Goal: Task Accomplishment & Management: Manage account settings

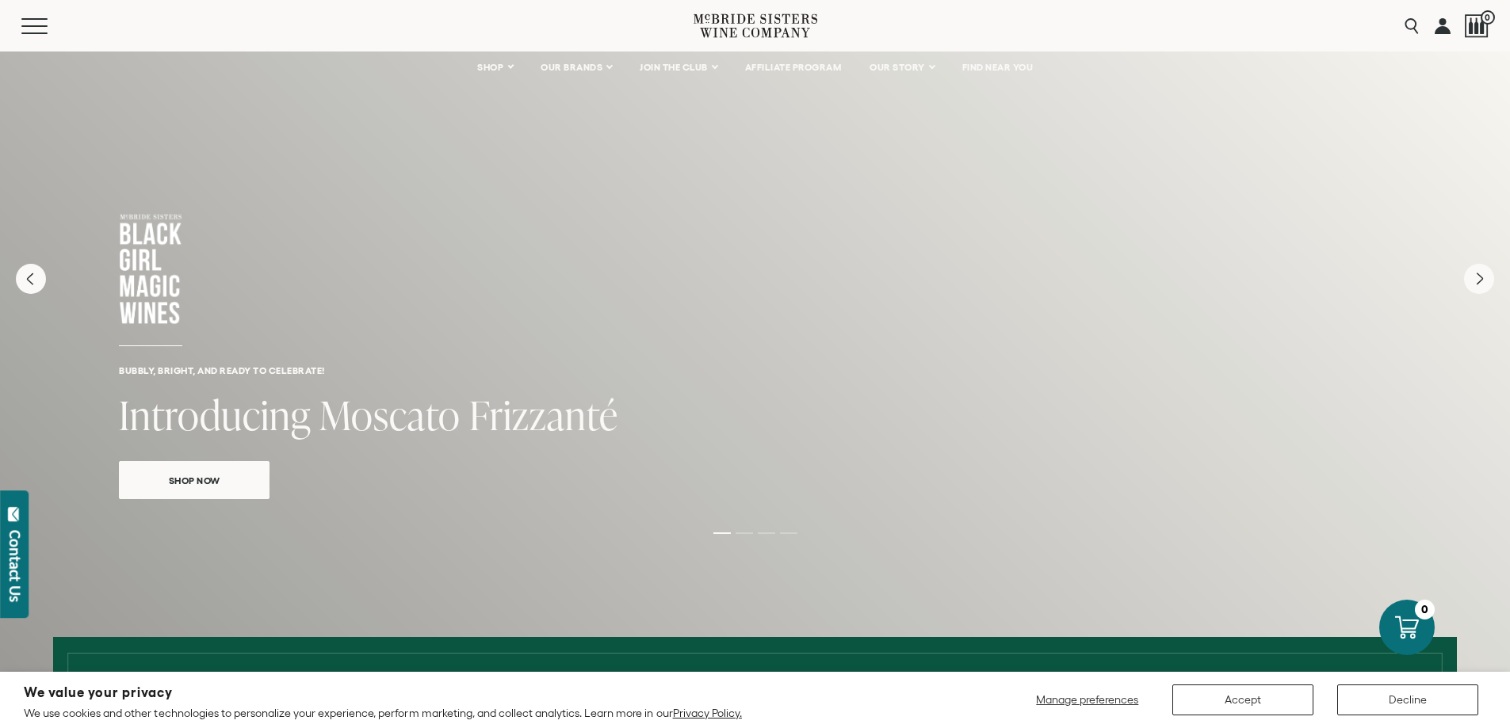
click at [1439, 36] on link at bounding box center [1443, 26] width 16 height 52
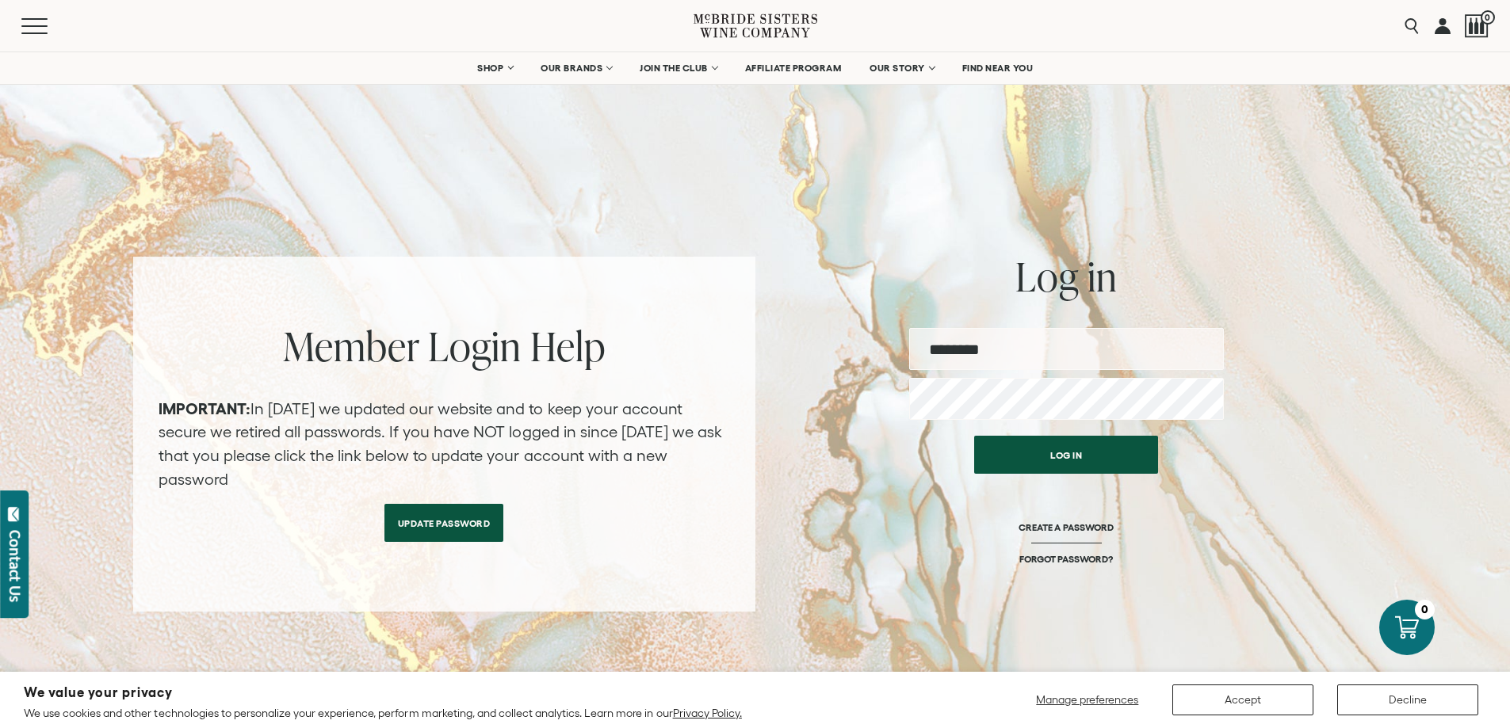
click at [974, 361] on input "email" at bounding box center [1066, 349] width 315 height 42
click at [1002, 350] on input "email" at bounding box center [1066, 349] width 315 height 42
type input "**********"
click at [974, 436] on button "Log in" at bounding box center [1066, 455] width 184 height 38
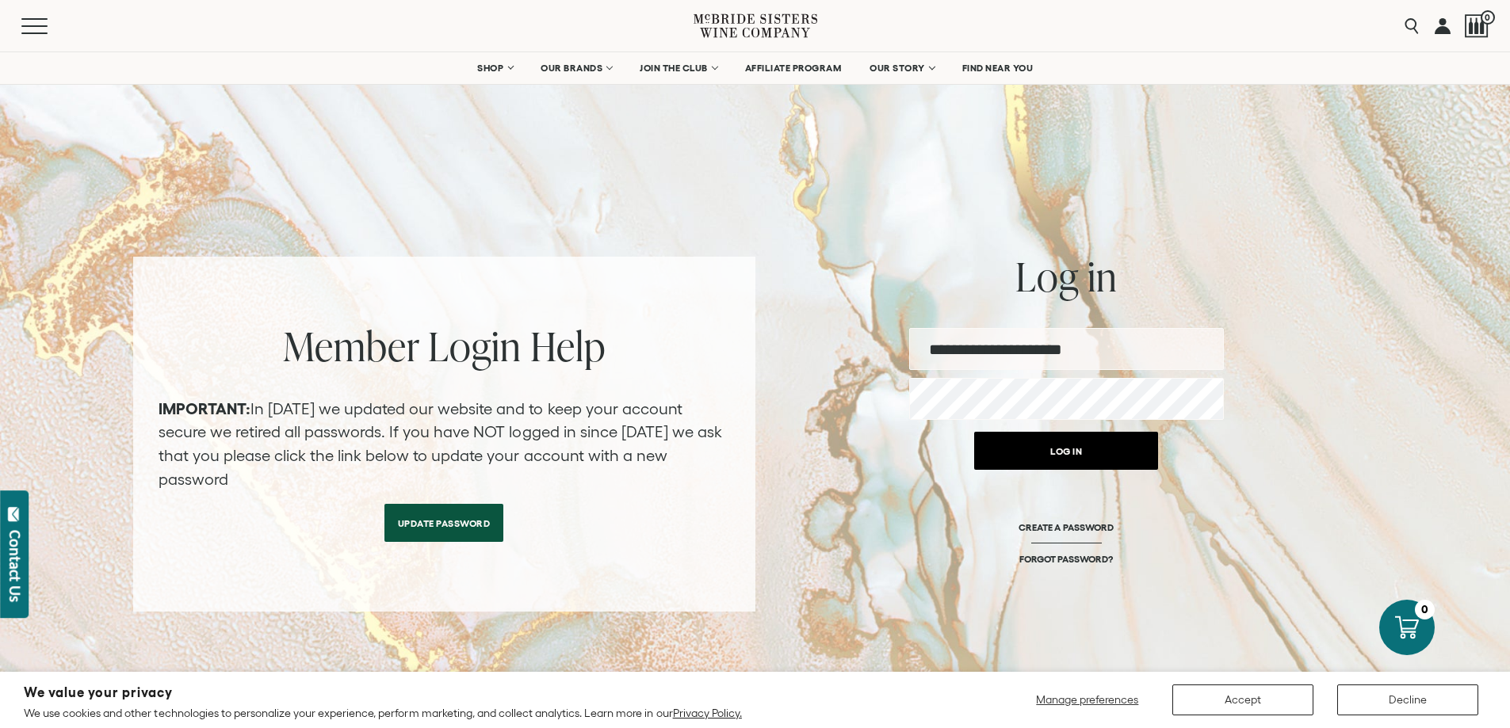
click at [1068, 452] on button "Log in" at bounding box center [1066, 451] width 184 height 38
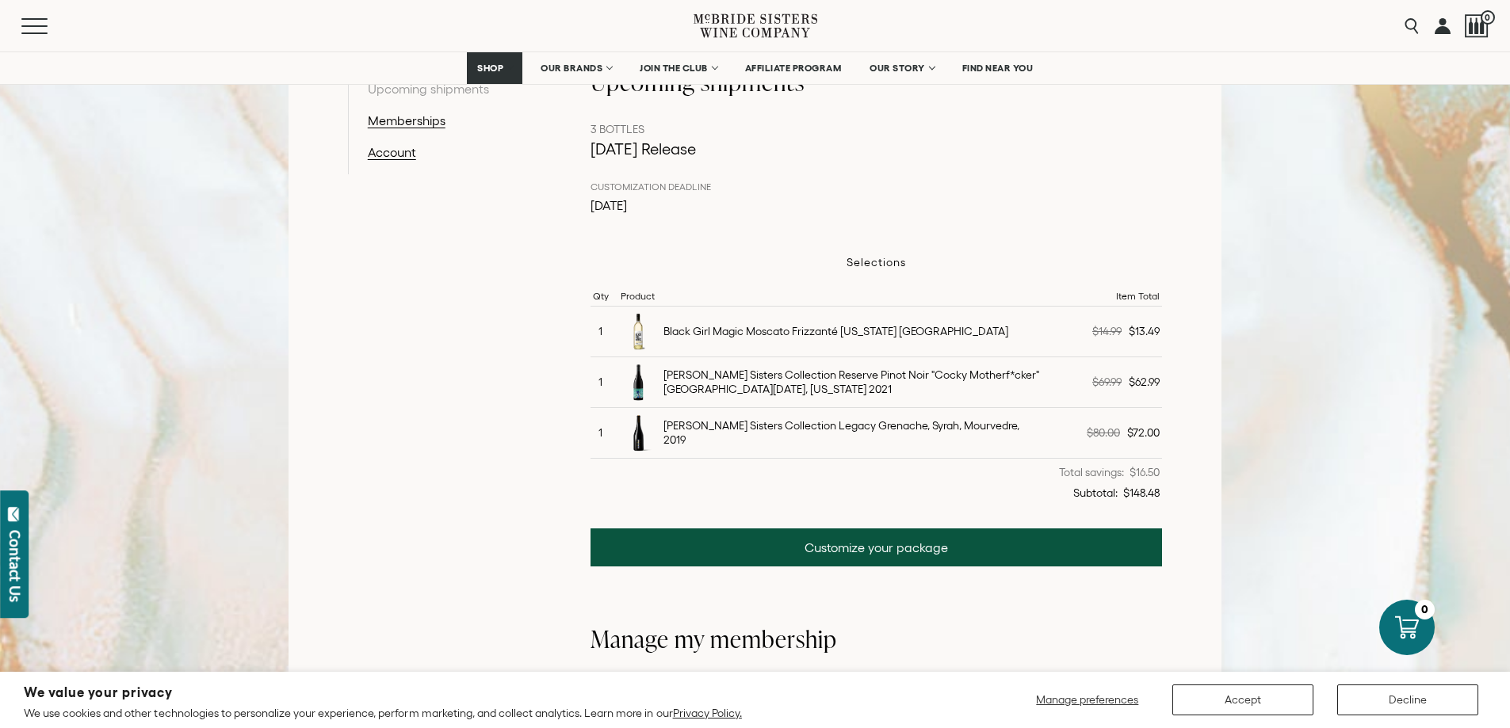
scroll to position [238, 0]
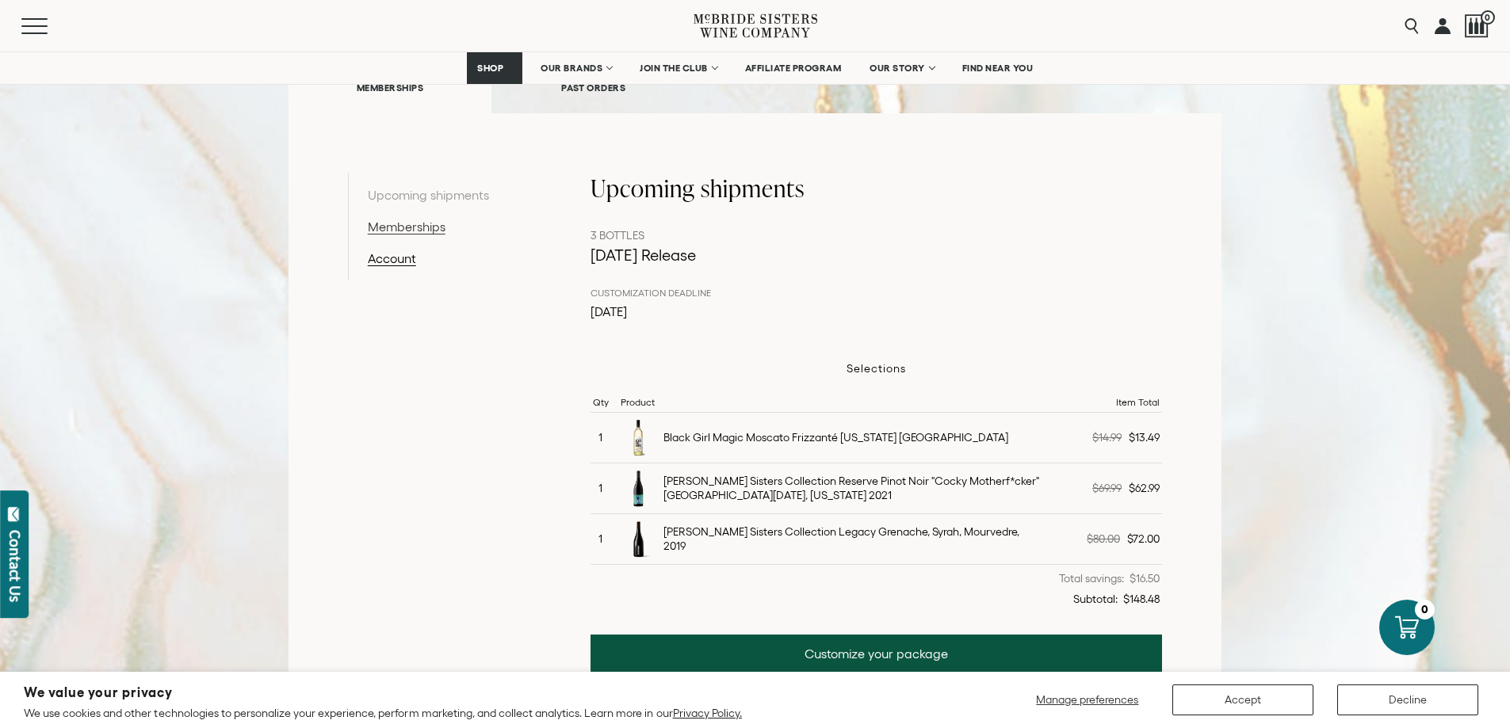
click at [391, 227] on link "Memberships" at bounding box center [450, 226] width 164 height 19
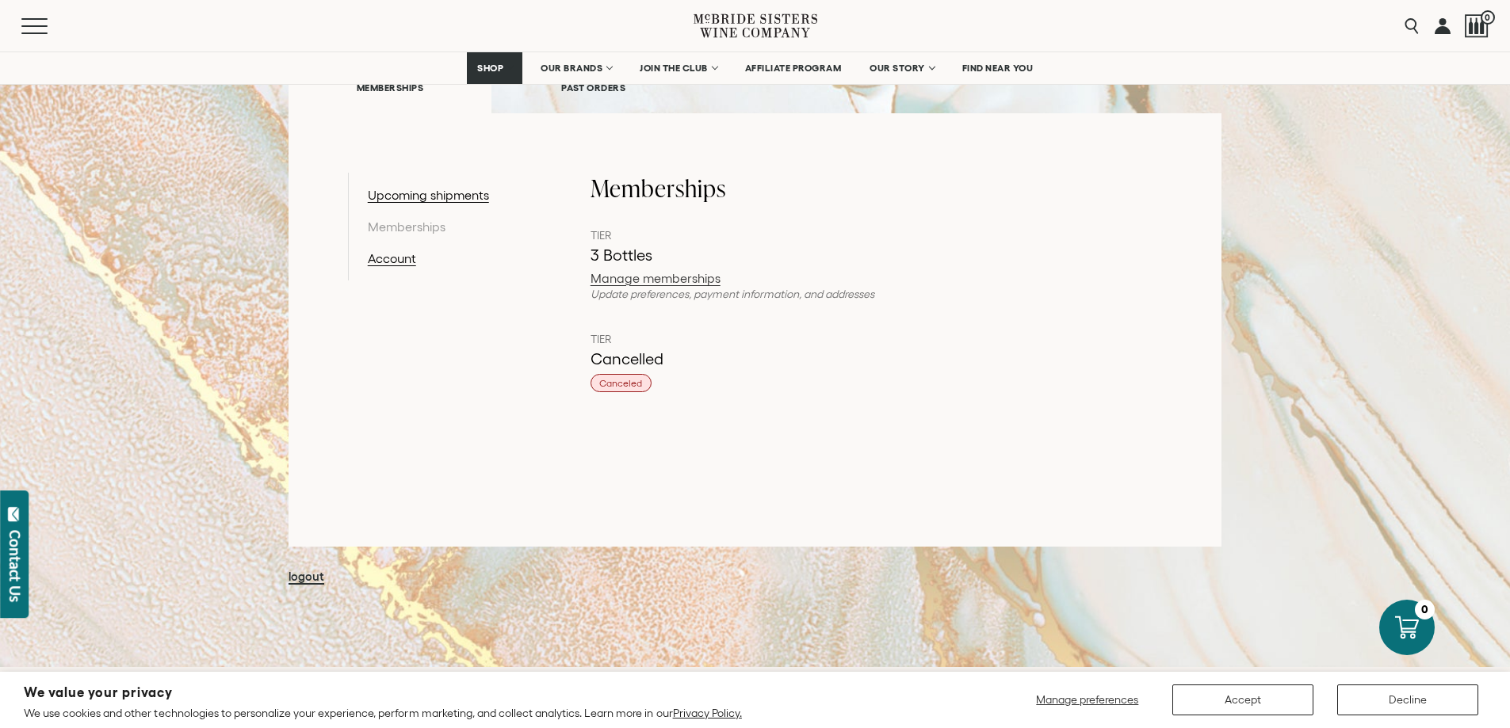
click at [678, 277] on link "Manage memberships" at bounding box center [877, 278] width 572 height 13
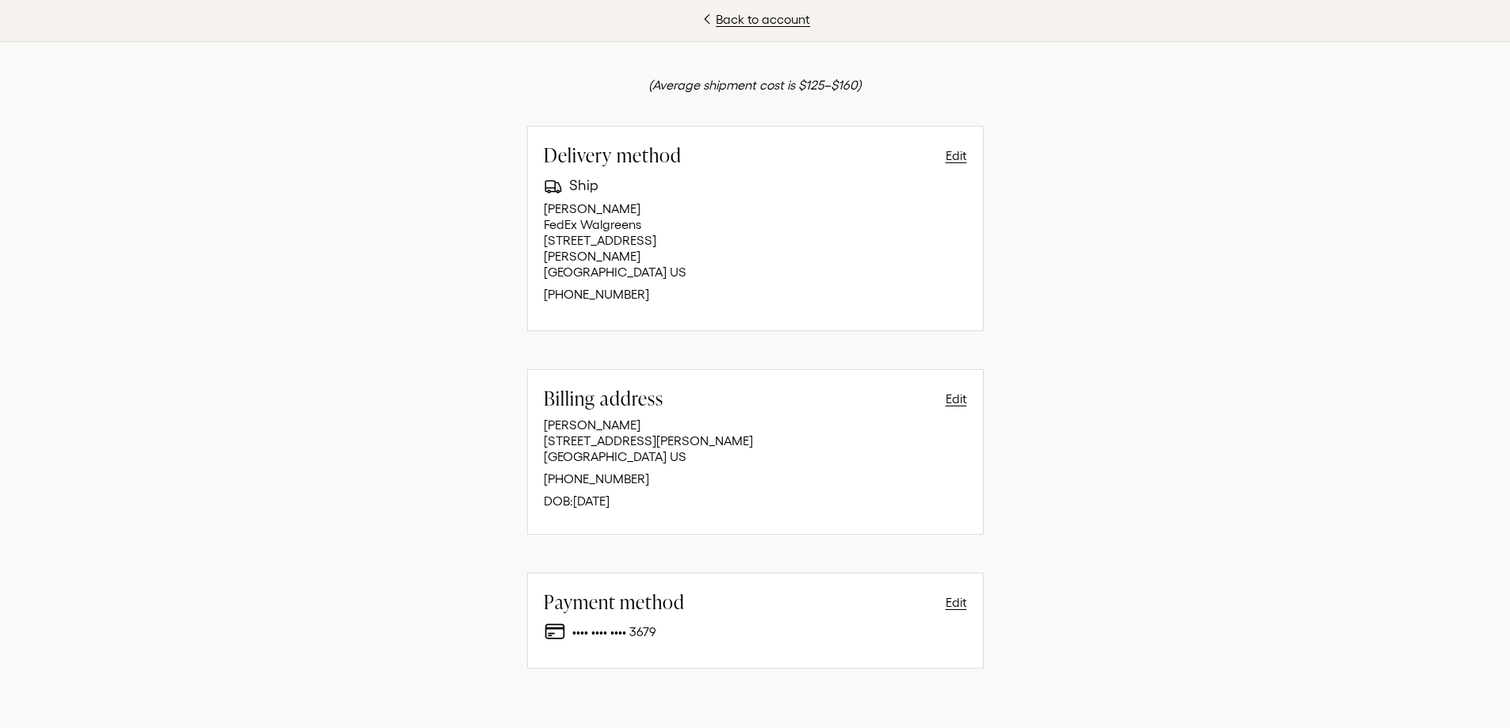
scroll to position [507, 0]
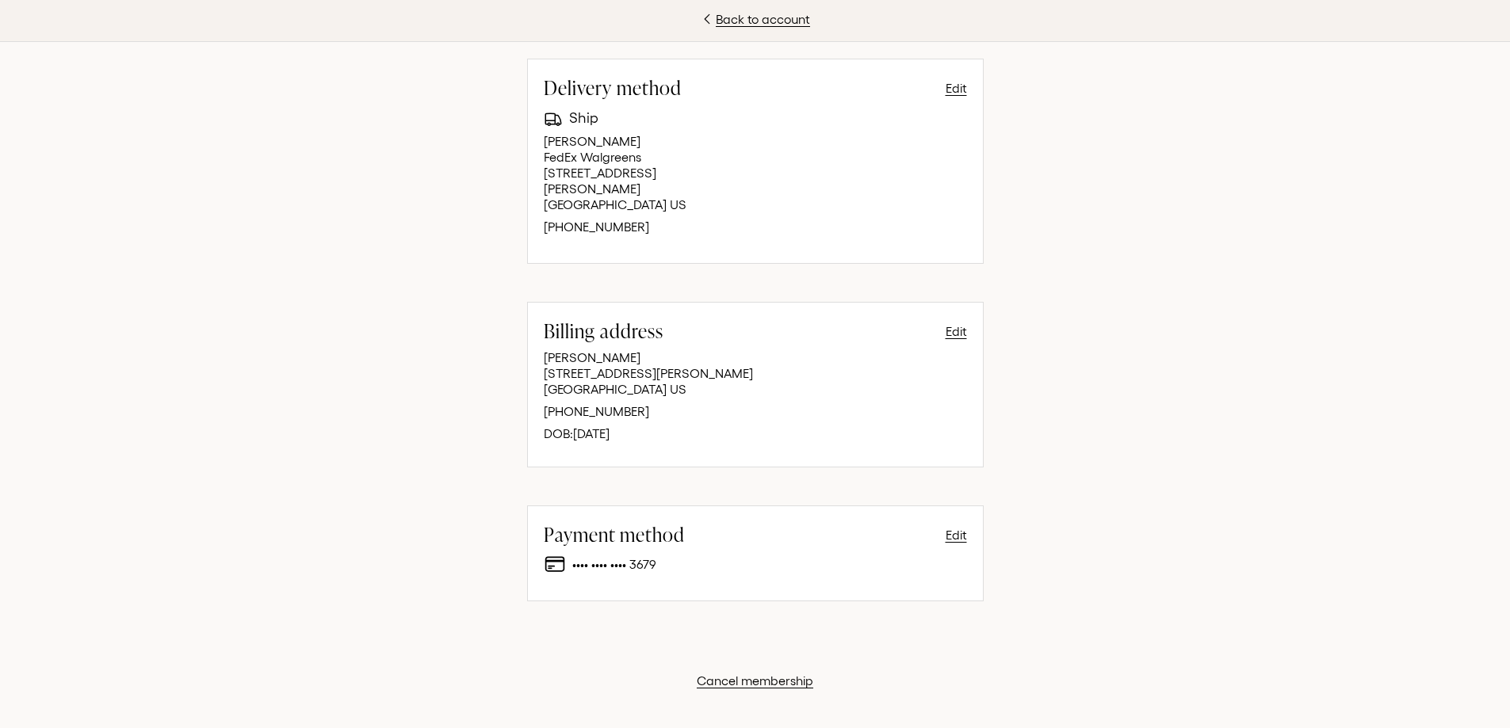
scroll to position [238, 0]
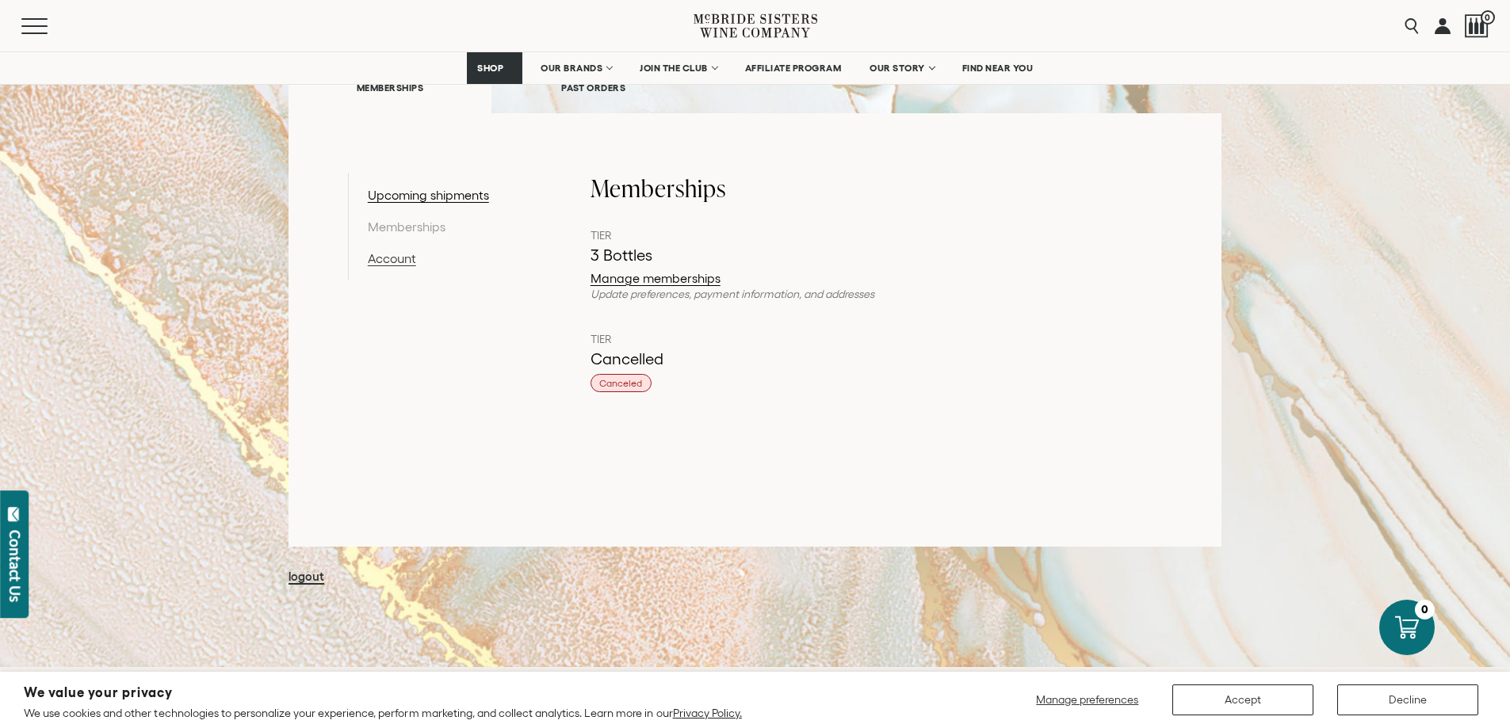
click at [400, 259] on link "Account" at bounding box center [450, 258] width 164 height 19
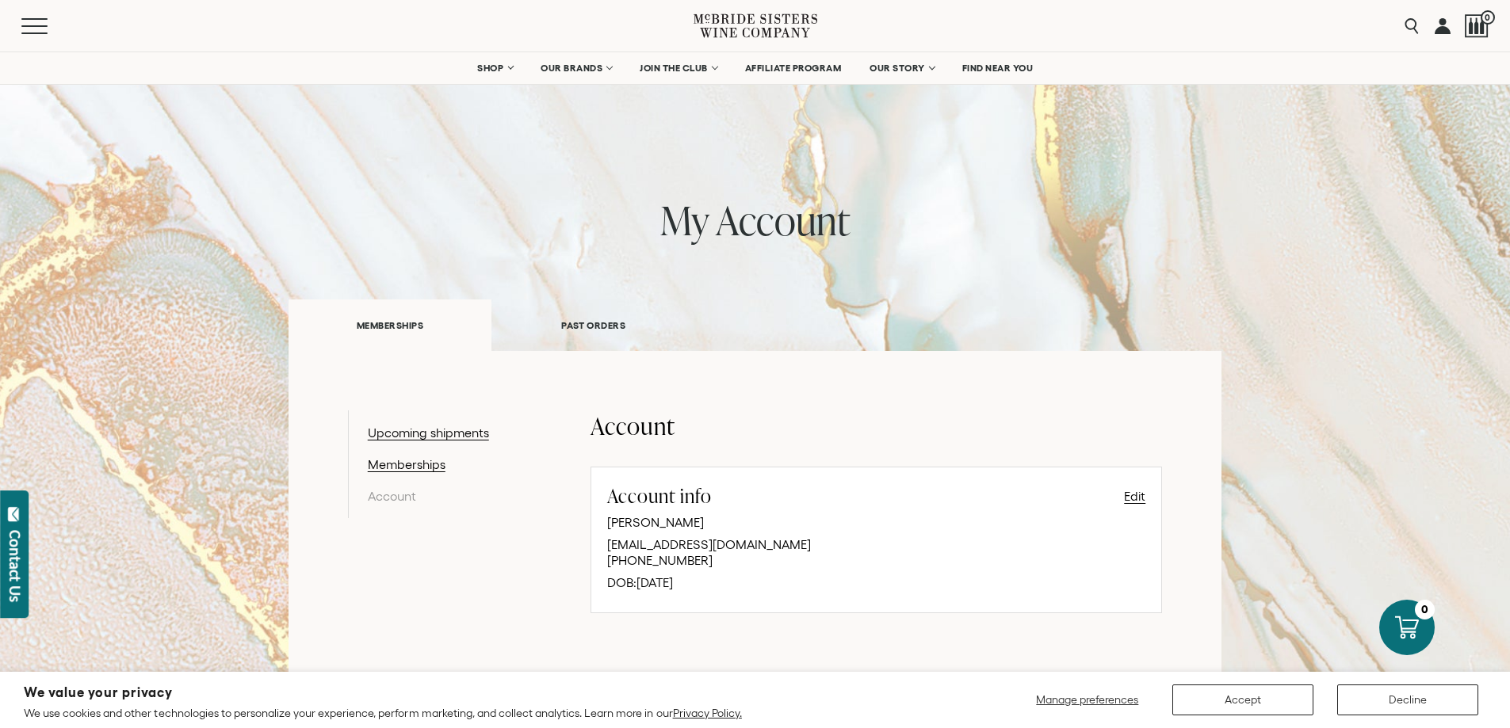
click at [565, 324] on link "PAST ORDERS" at bounding box center [593, 325] width 204 height 55
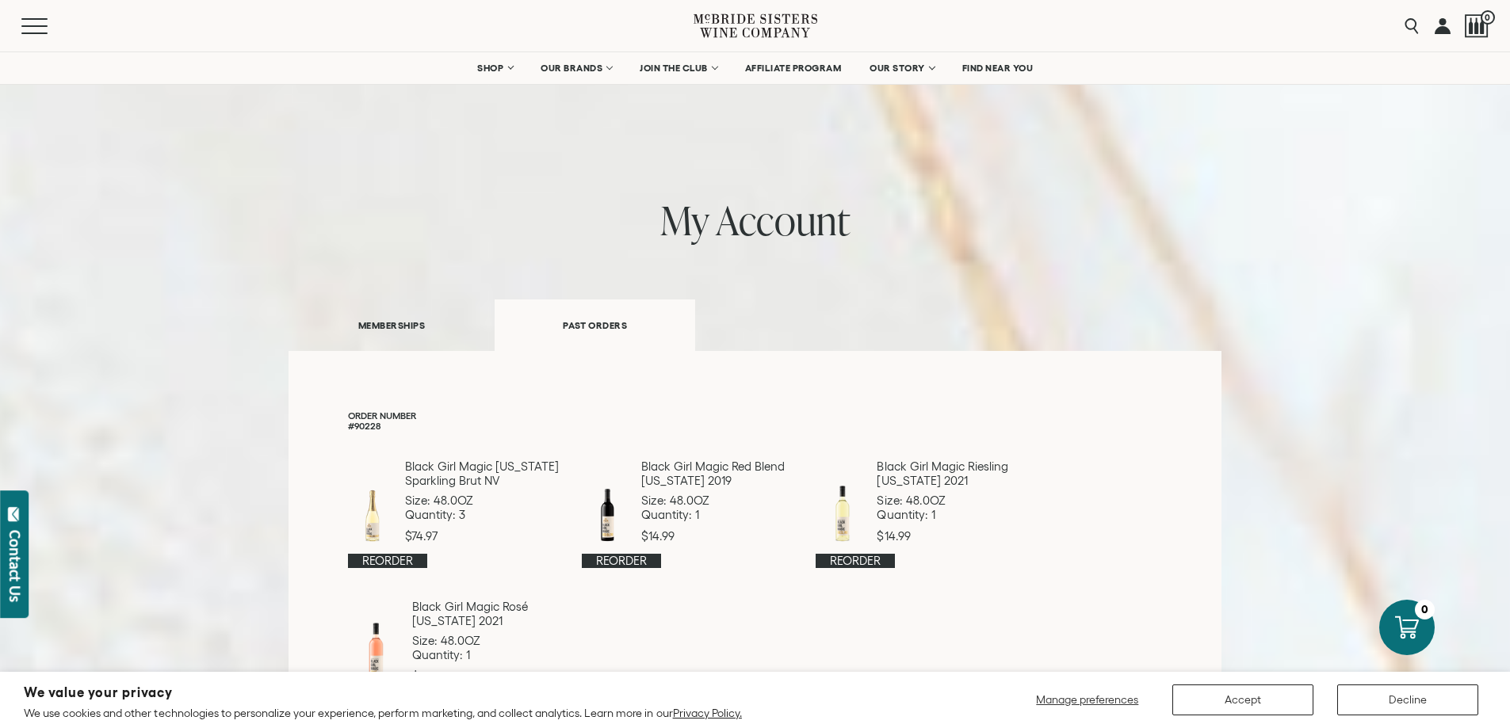
click at [410, 322] on link "MEMBERSHIPS" at bounding box center [392, 325] width 206 height 55
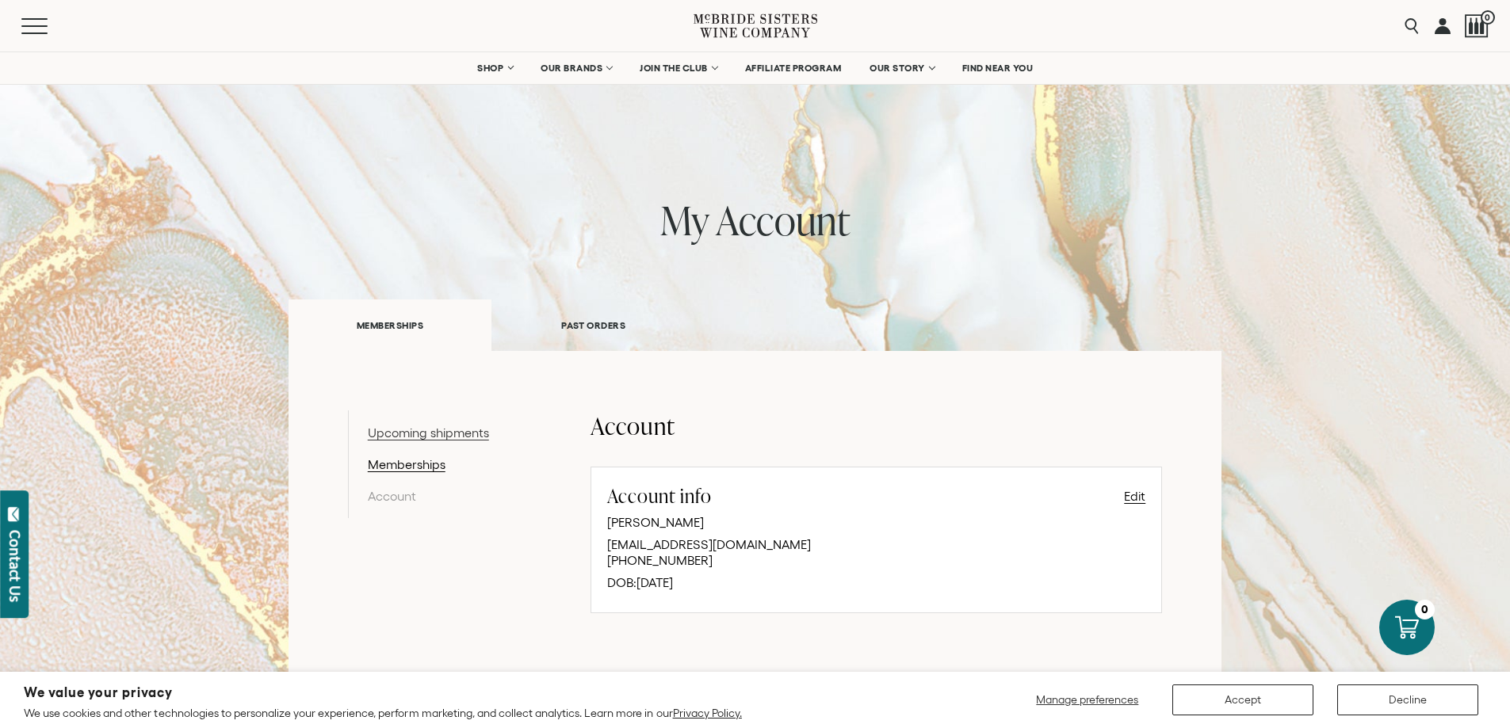
click at [412, 430] on link "Upcoming shipments" at bounding box center [450, 432] width 164 height 19
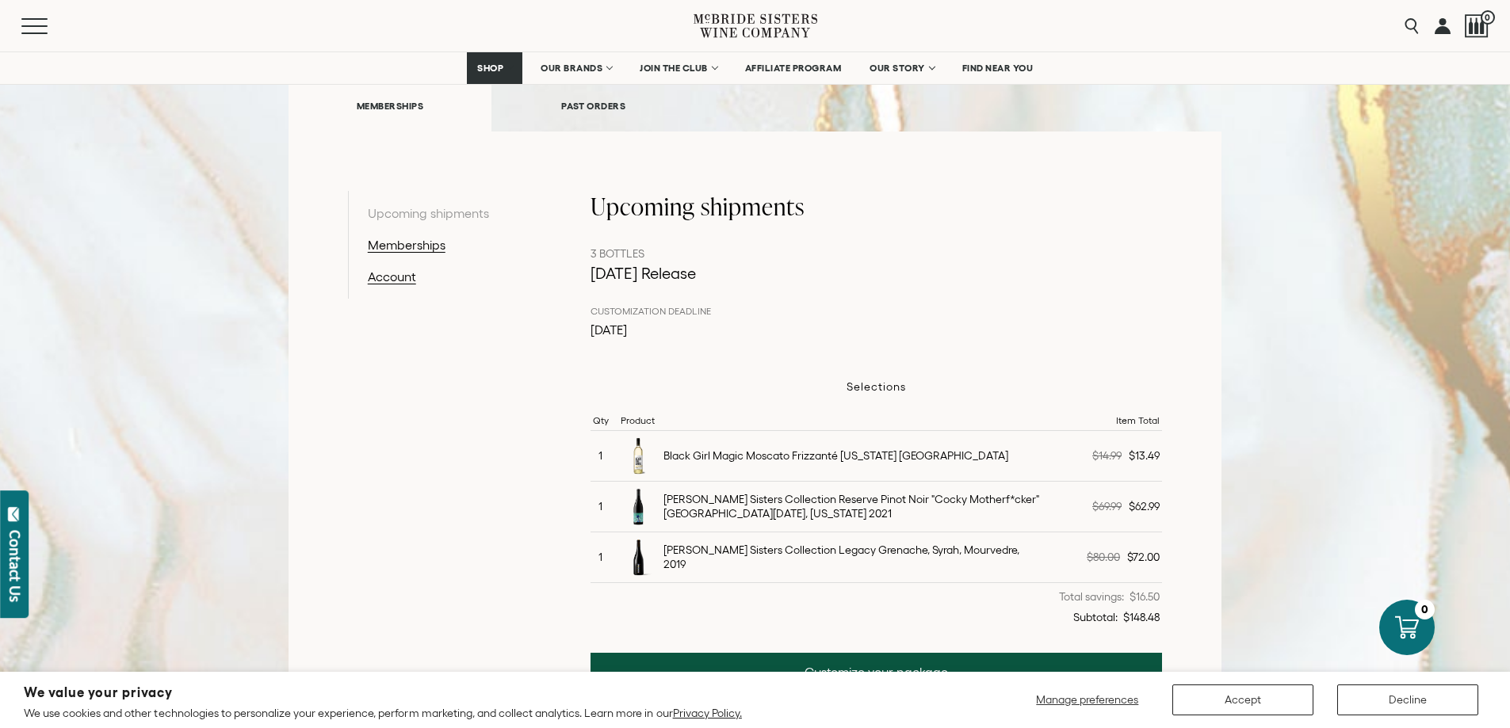
scroll to position [317, 0]
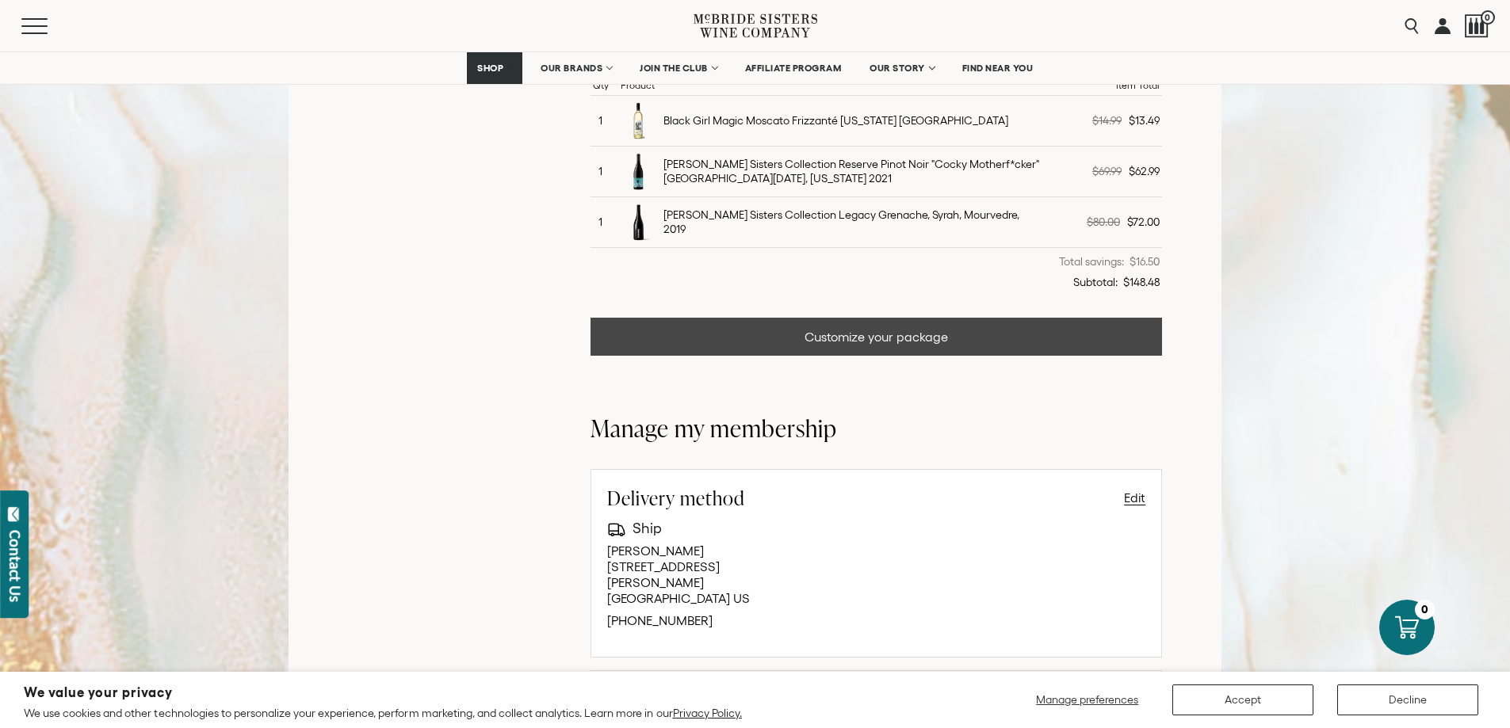
click at [781, 332] on link "Customize your package" at bounding box center [877, 337] width 572 height 38
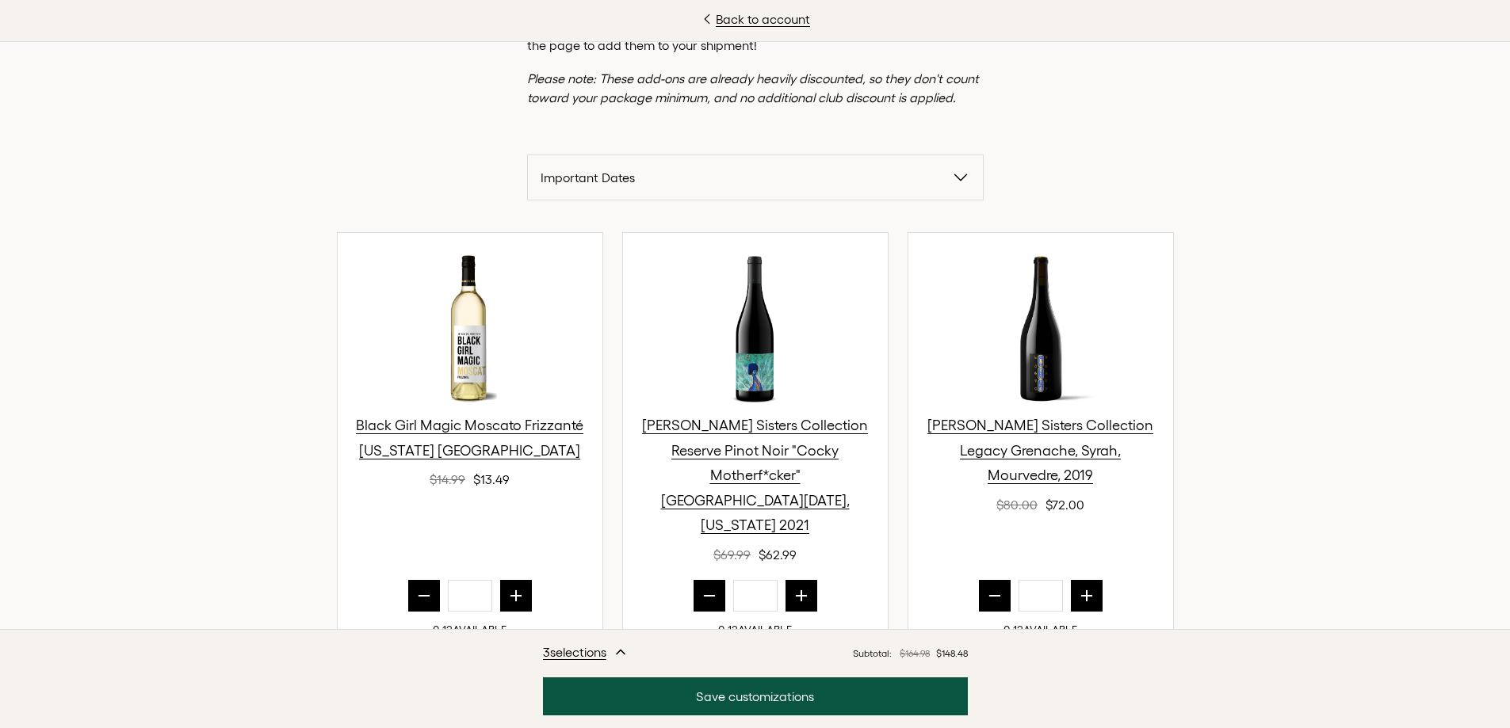
scroll to position [159, 0]
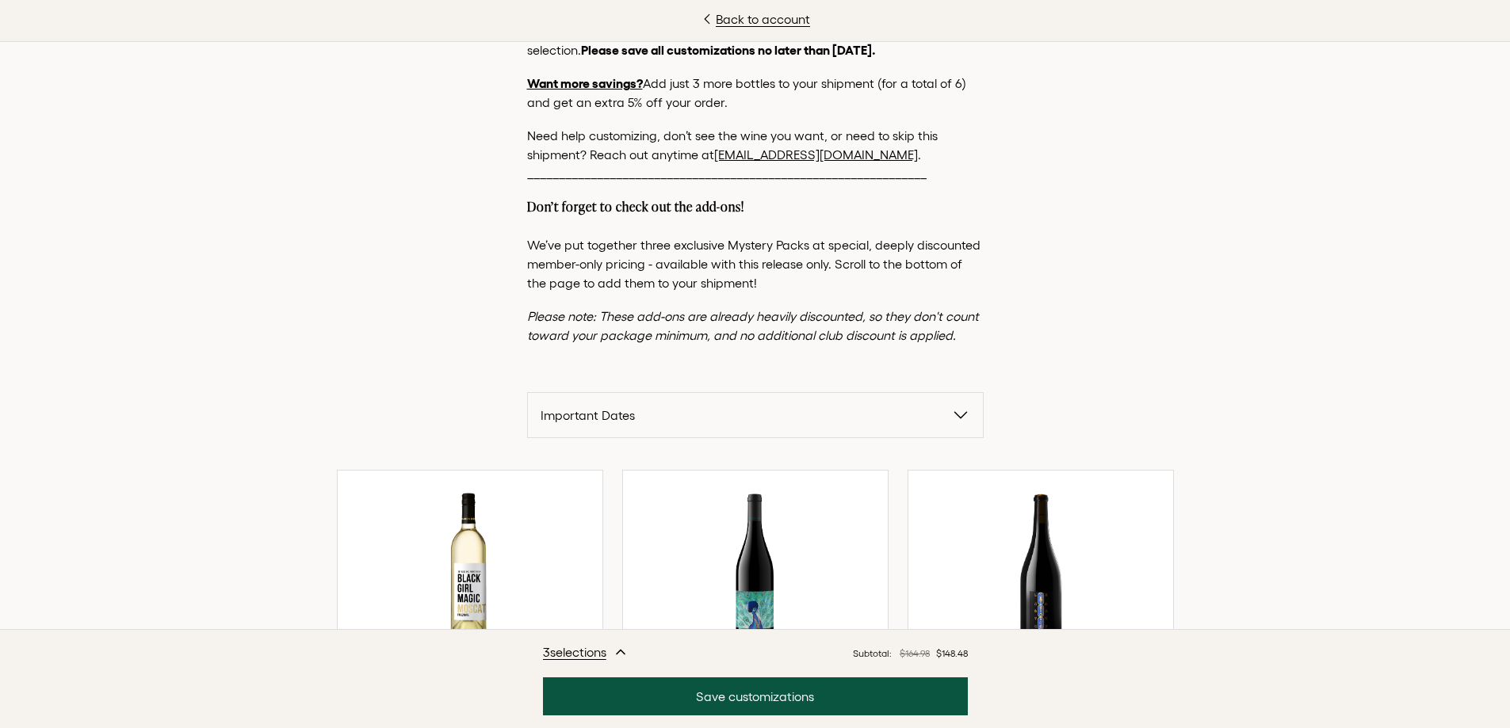
click at [831, 412] on span "Important Dates" at bounding box center [746, 415] width 411 height 19
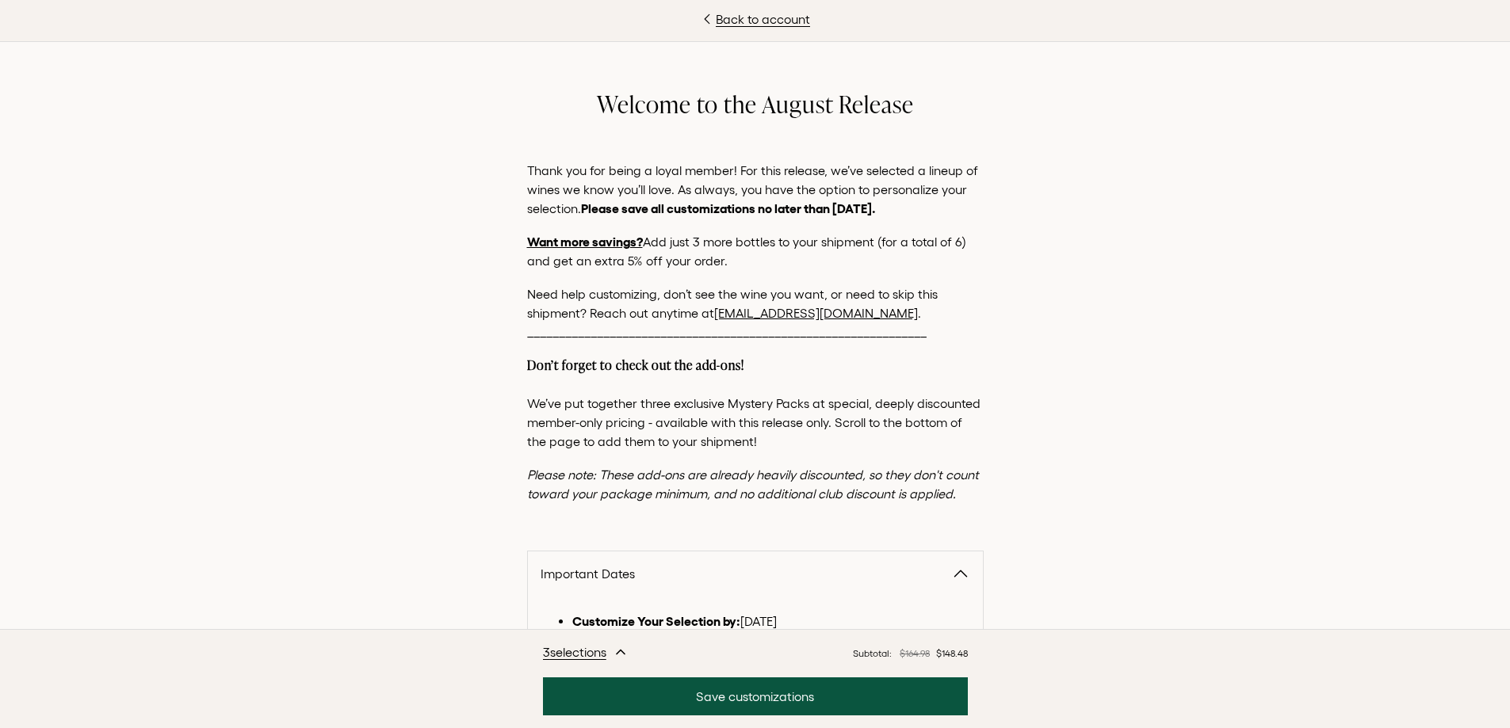
scroll to position [238, 0]
drag, startPoint x: 870, startPoint y: 316, endPoint x: 709, endPoint y: 317, distance: 161.7
click at [709, 317] on p "Need help customizing, don’t see the wine you want, or need to skip this shipme…" at bounding box center [755, 313] width 457 height 57
